Goal: Check status: Check status

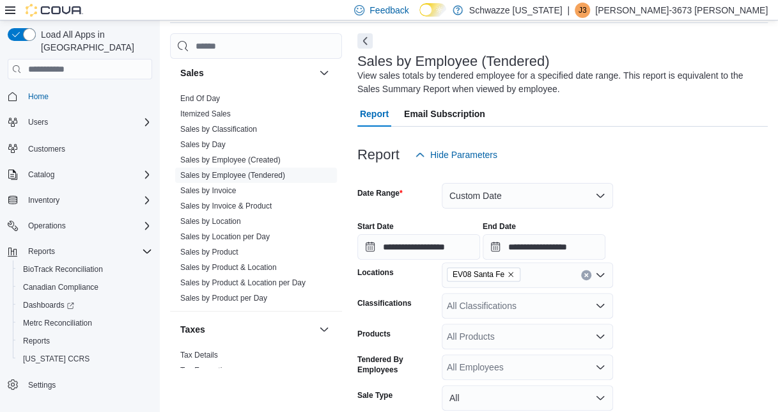
scroll to position [43, 0]
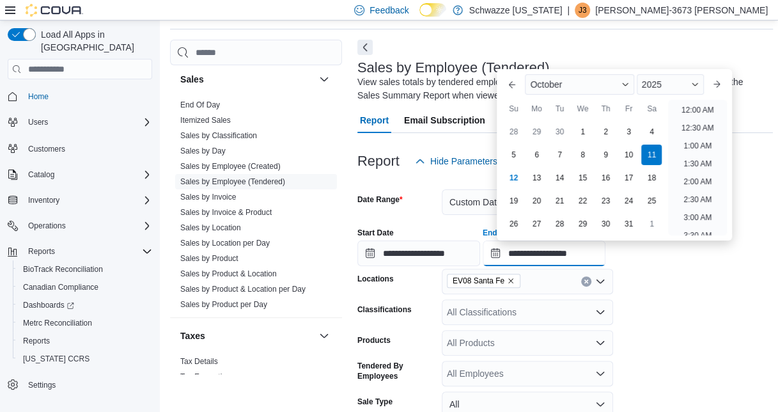
click at [577, 248] on input "**********" at bounding box center [544, 253] width 123 height 26
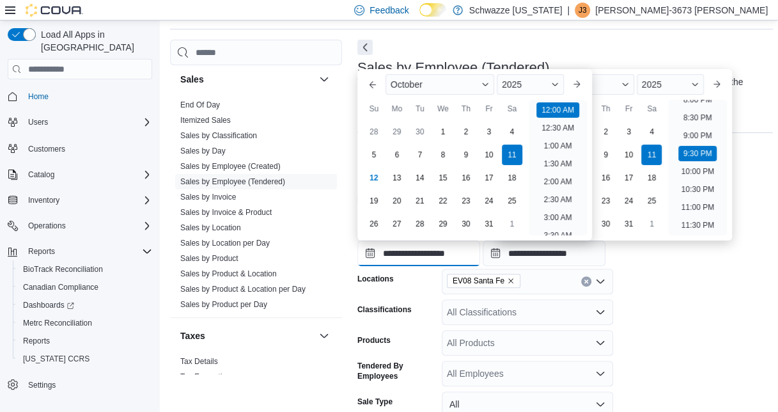
click at [438, 255] on input "**********" at bounding box center [418, 253] width 123 height 26
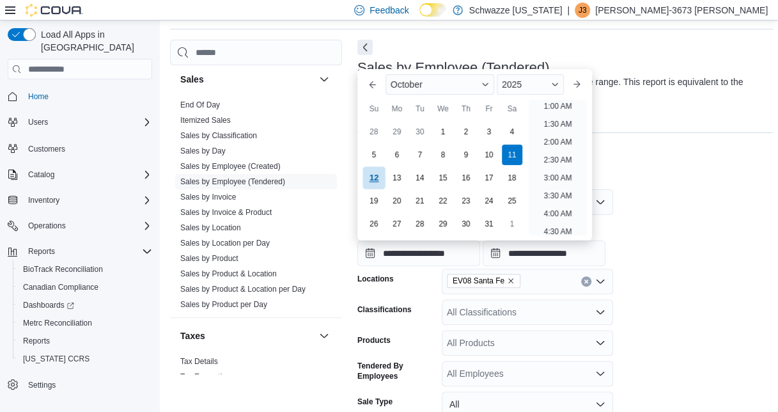
click at [378, 173] on div "12" at bounding box center [374, 178] width 22 height 22
type input "**********"
click at [682, 267] on div at bounding box center [565, 267] width 416 height 3
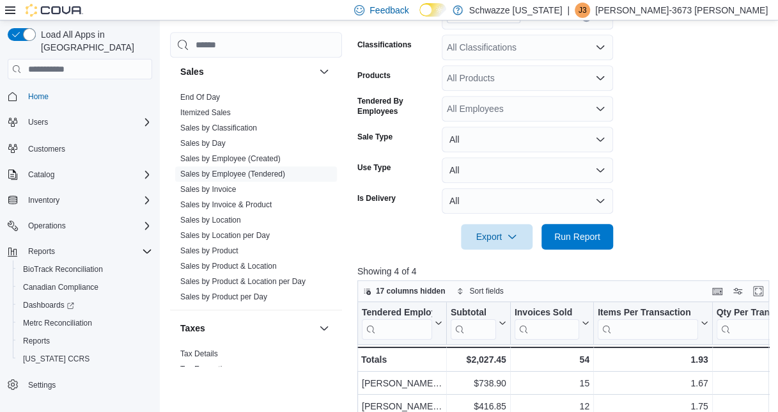
scroll to position [310, 0]
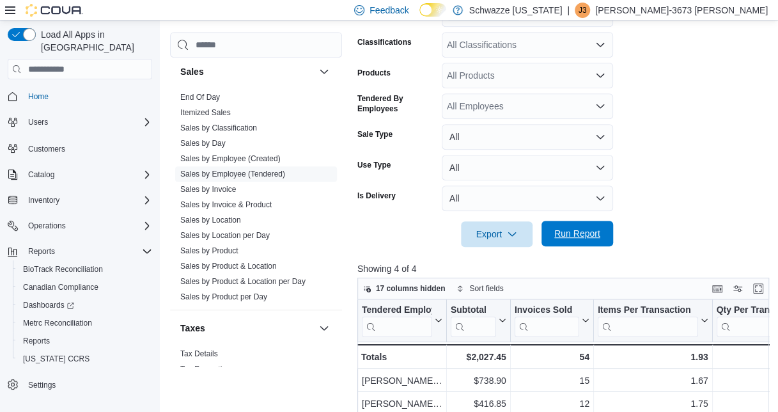
click at [591, 241] on span "Run Report" at bounding box center [577, 234] width 56 height 26
click at [262, 222] on span "Sales by Location" at bounding box center [256, 219] width 162 height 15
click at [261, 233] on link "Sales by Location per Day" at bounding box center [225, 235] width 90 height 9
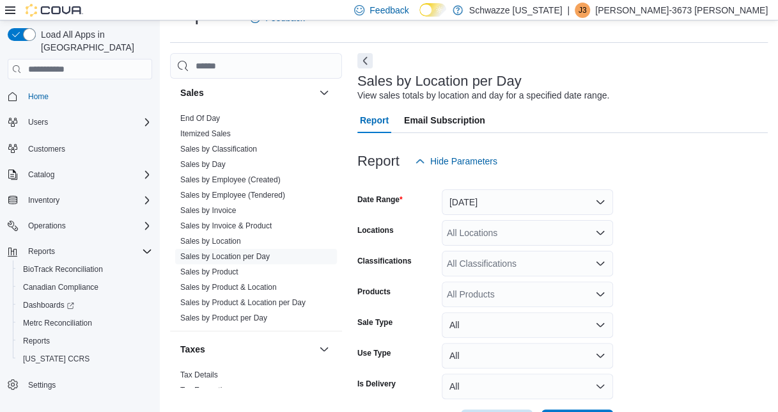
scroll to position [78, 0]
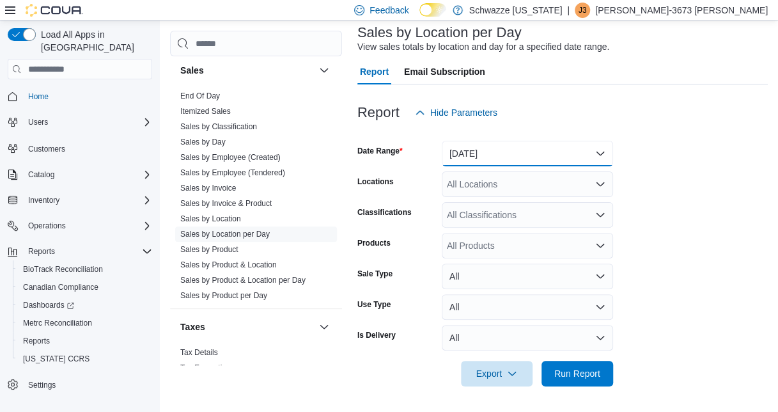
click at [512, 158] on button "[DATE]" at bounding box center [527, 154] width 171 height 26
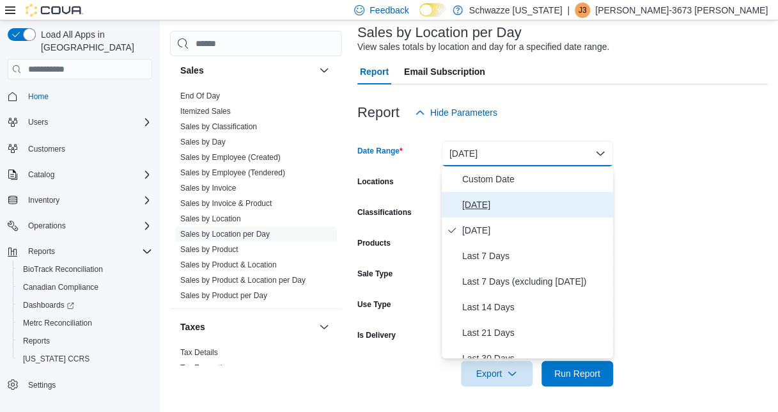
click at [497, 201] on span "[DATE]" at bounding box center [535, 204] width 146 height 15
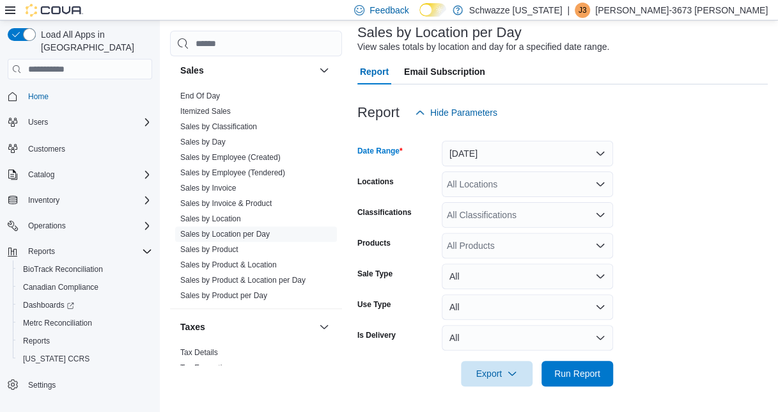
click at [496, 192] on div "All Locations" at bounding box center [527, 184] width 171 height 26
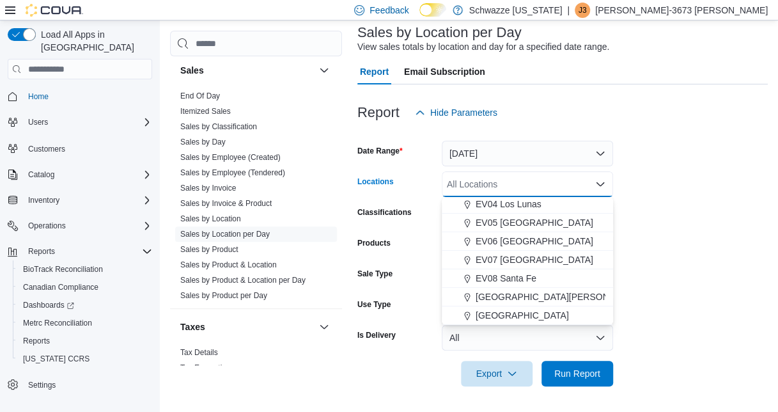
scroll to position [95, 0]
click at [494, 270] on button "EV08 Santa Fe" at bounding box center [527, 278] width 171 height 19
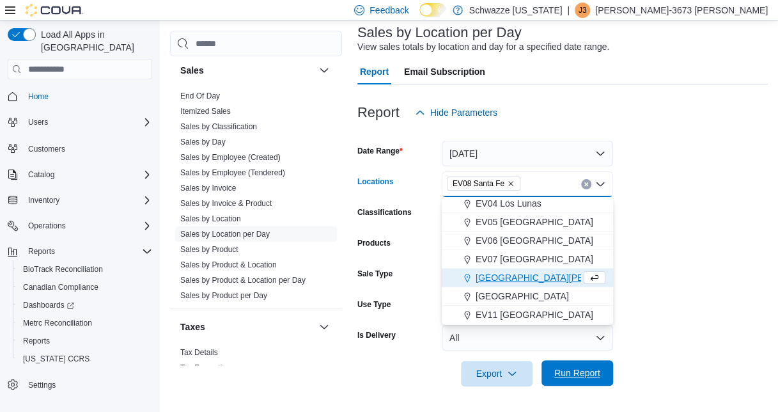
click at [567, 371] on span "Run Report" at bounding box center [577, 372] width 46 height 13
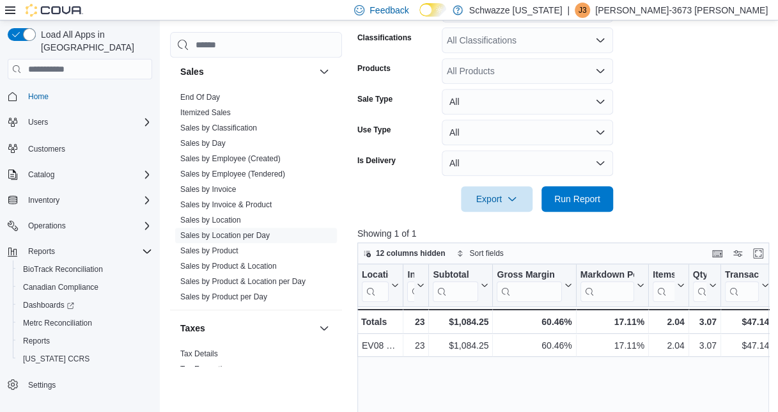
scroll to position [253, 0]
